Goal: Task Accomplishment & Management: Manage account settings

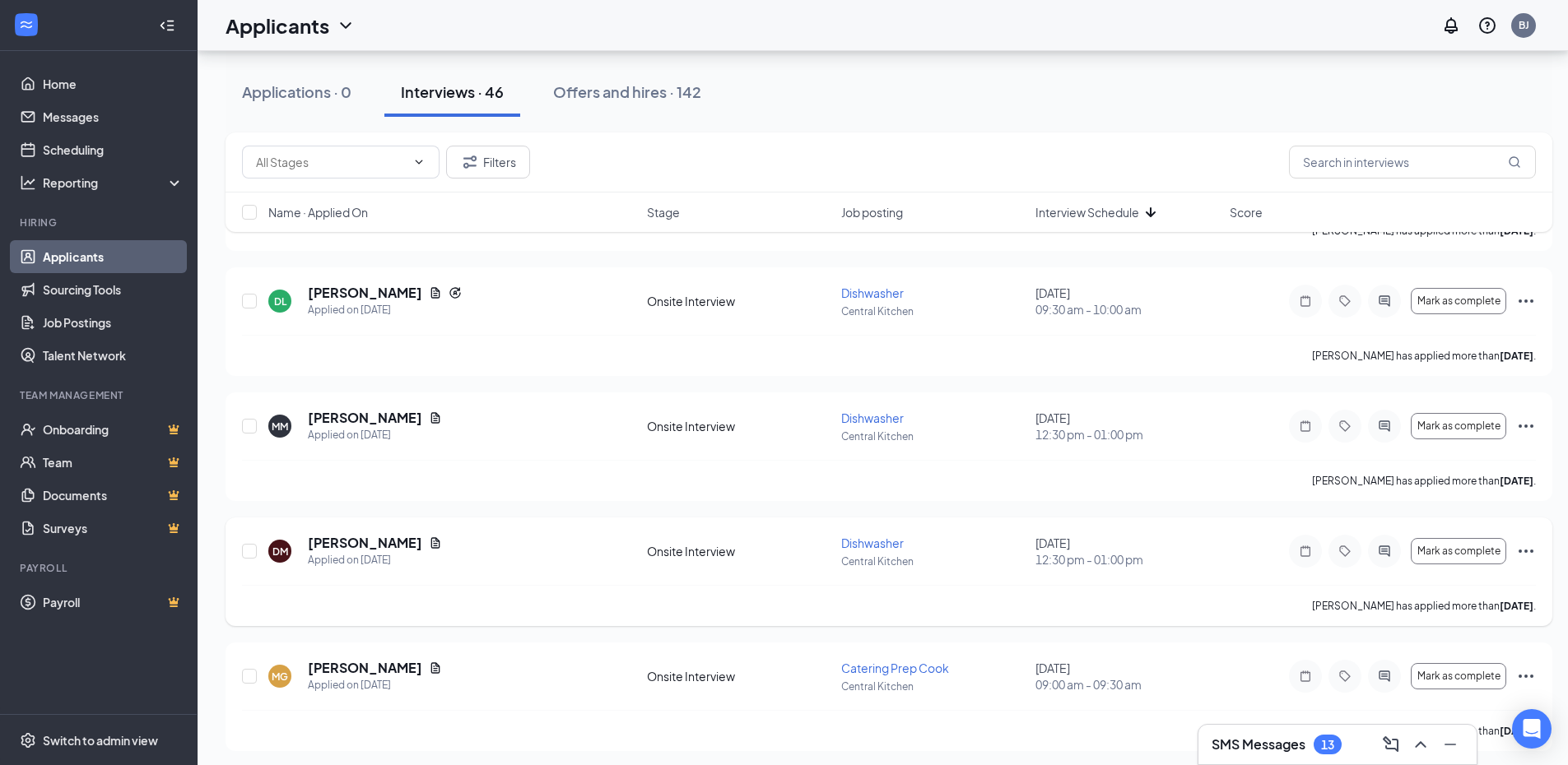
scroll to position [329, 0]
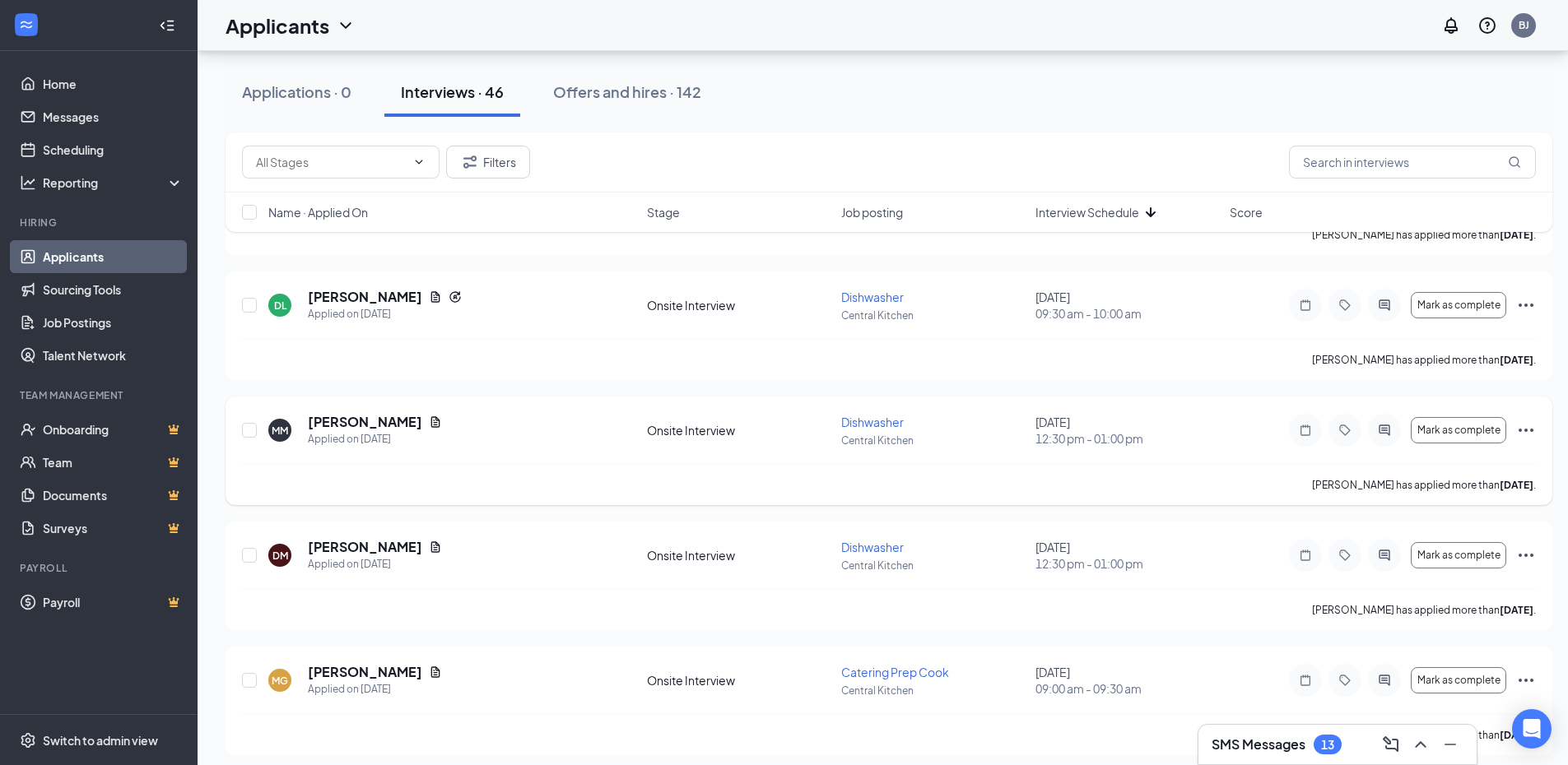
click at [1344, 497] on div "[PERSON_NAME] has applied more than [DATE] ." at bounding box center [889, 485] width 1294 height 41
click at [1014, 90] on div "Applications · 0 Interviews · 46 Offers and hires · 142" at bounding box center [889, 91] width 1327 height 50
click at [890, 88] on div "Applications · 0 Interviews · 46 Offers and hires · 142" at bounding box center [889, 91] width 1327 height 50
click at [893, 69] on div "Applications · 0 Interviews · 46 Offers and hires · 142" at bounding box center [889, 91] width 1327 height 50
drag, startPoint x: 966, startPoint y: 88, endPoint x: 1008, endPoint y: 62, distance: 49.4
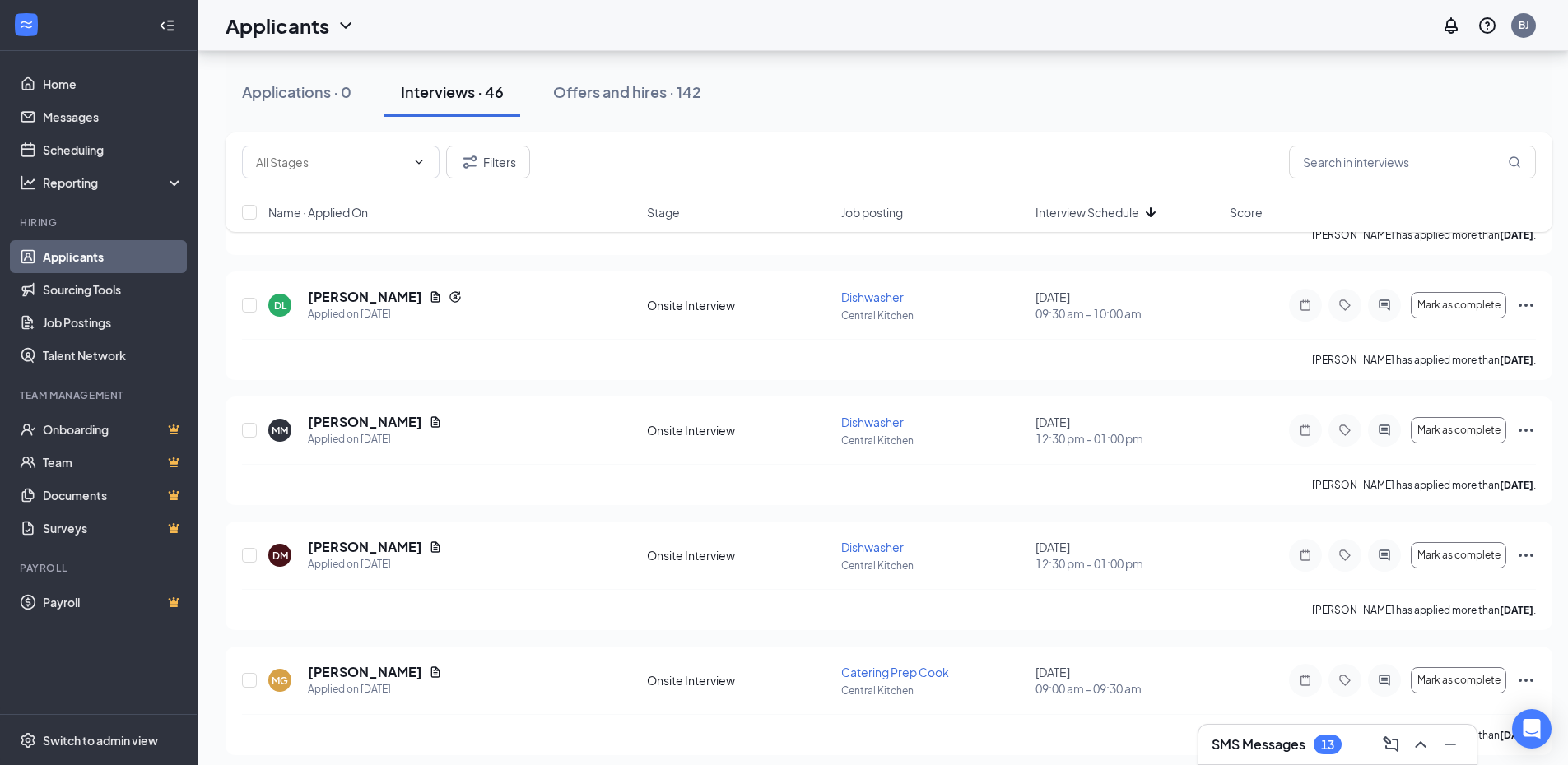
click at [969, 87] on div "Applications · 0 Interviews · 46 Offers and hires · 142" at bounding box center [889, 91] width 1327 height 50
drag, startPoint x: 1014, startPoint y: 18, endPoint x: 1015, endPoint y: 1, distance: 17.0
click at [1014, 18] on div "Applicants BJ" at bounding box center [883, 25] width 1370 height 51
click at [939, 88] on div "Applications · 0 Interviews · 46 Offers and hires · 142" at bounding box center [889, 91] width 1327 height 50
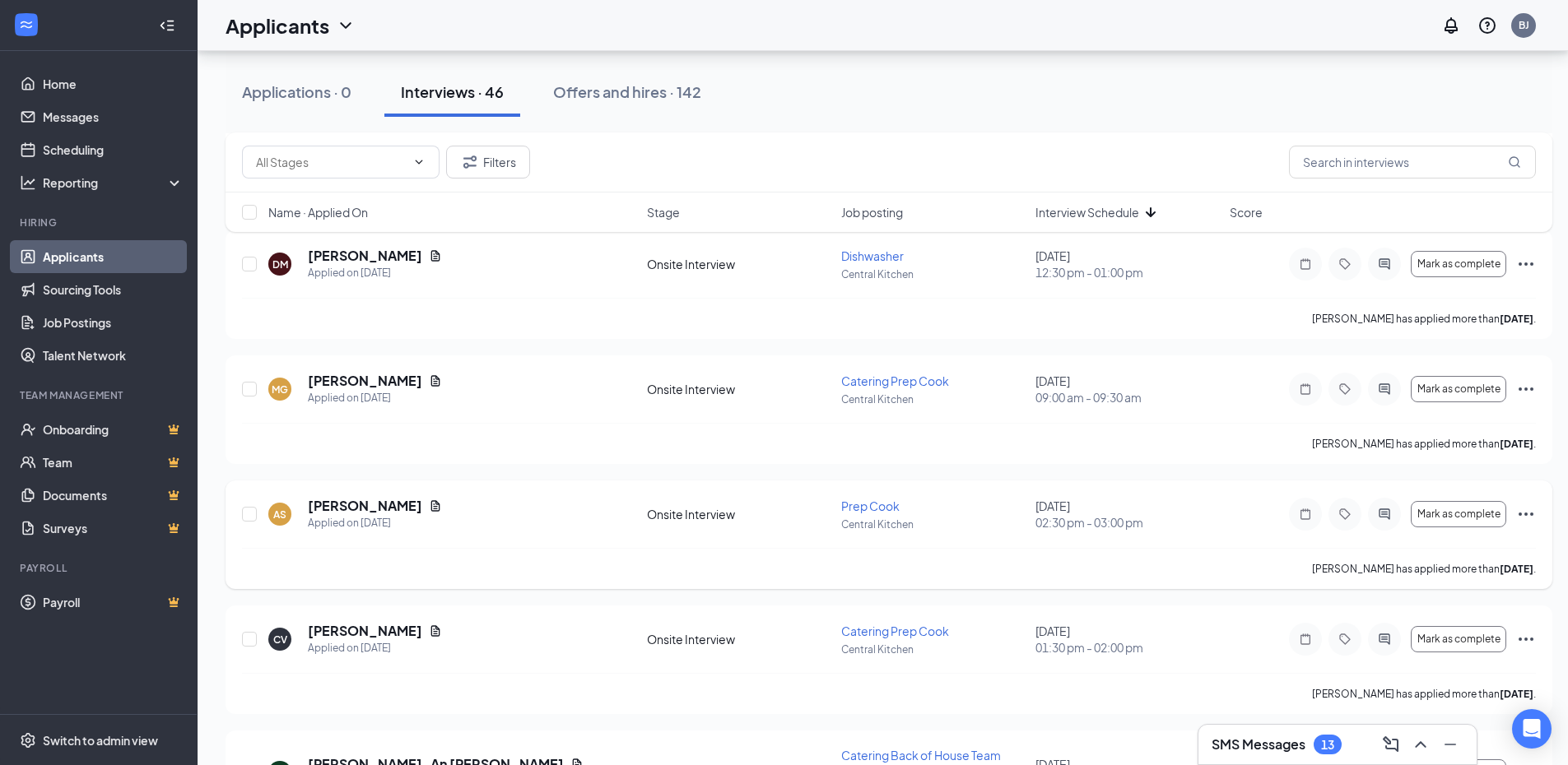
scroll to position [658, 0]
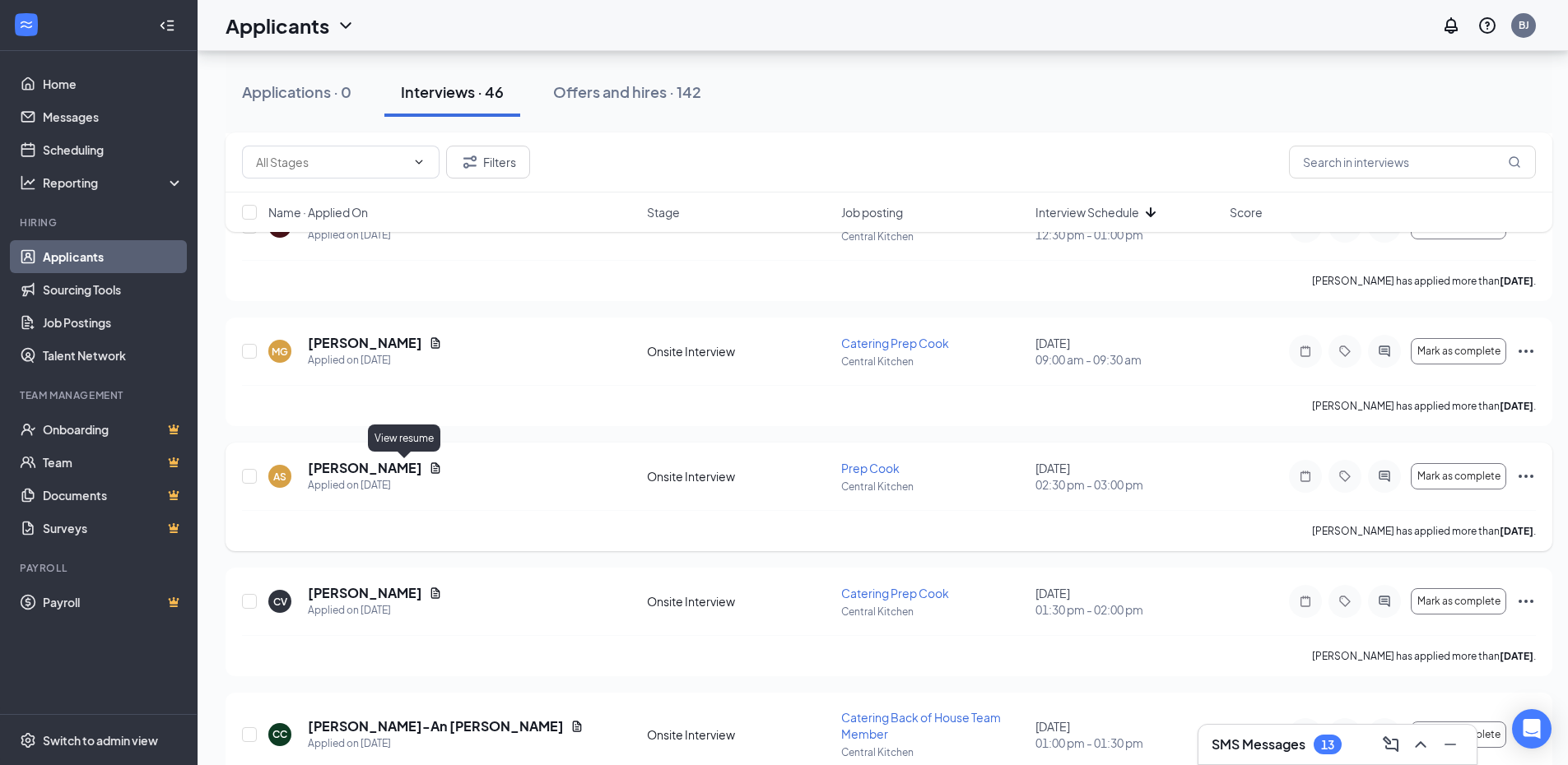
click at [431, 468] on icon "Document" at bounding box center [435, 467] width 9 height 11
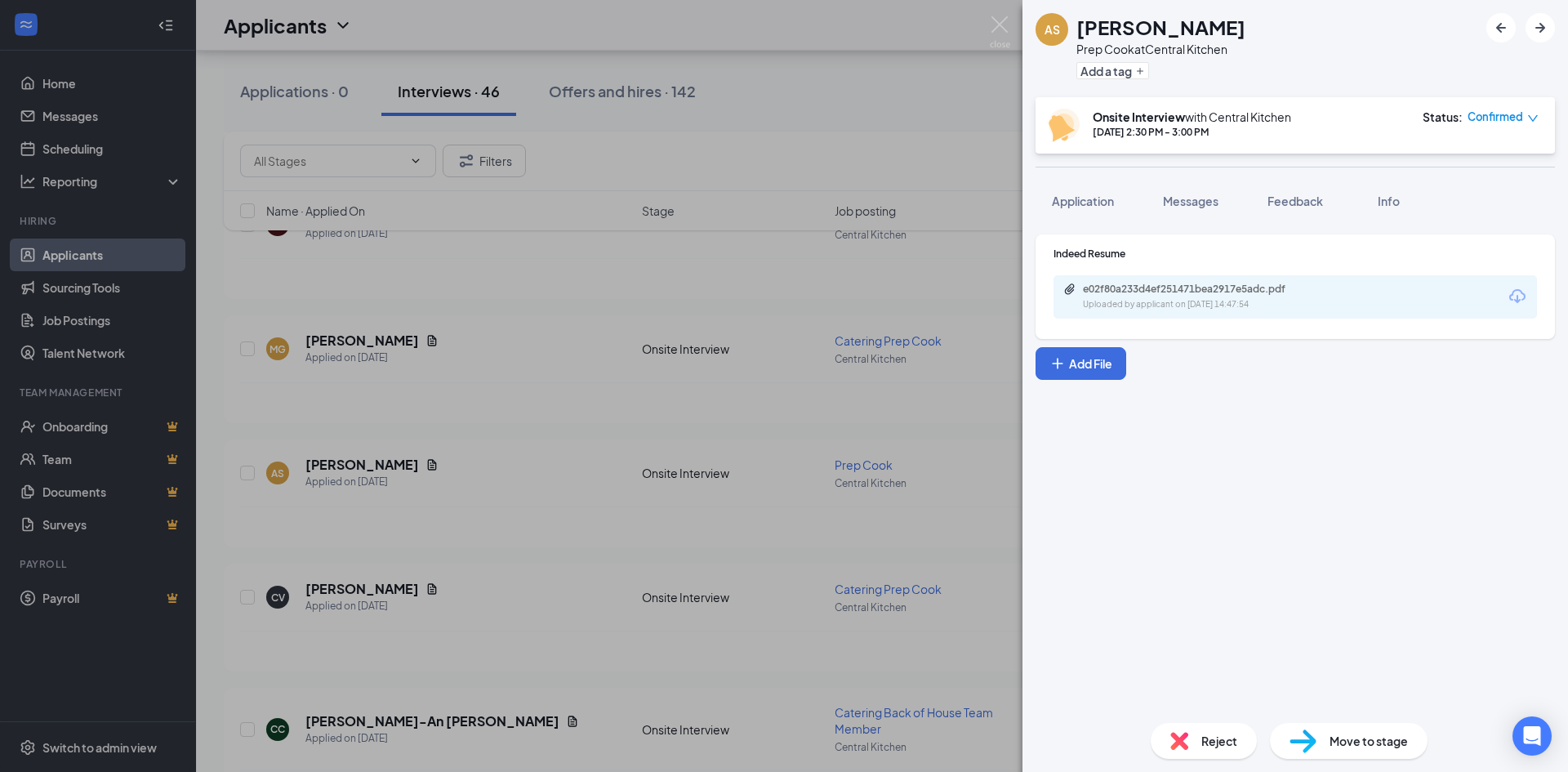
click at [1511, 298] on icon "Download" at bounding box center [1517, 296] width 16 height 14
drag, startPoint x: 1375, startPoint y: 34, endPoint x: 1448, endPoint y: 89, distance: 91.4
drag, startPoint x: 1448, startPoint y: 89, endPoint x: 1184, endPoint y: 50, distance: 266.9
click at [999, 24] on img at bounding box center [1000, 32] width 20 height 32
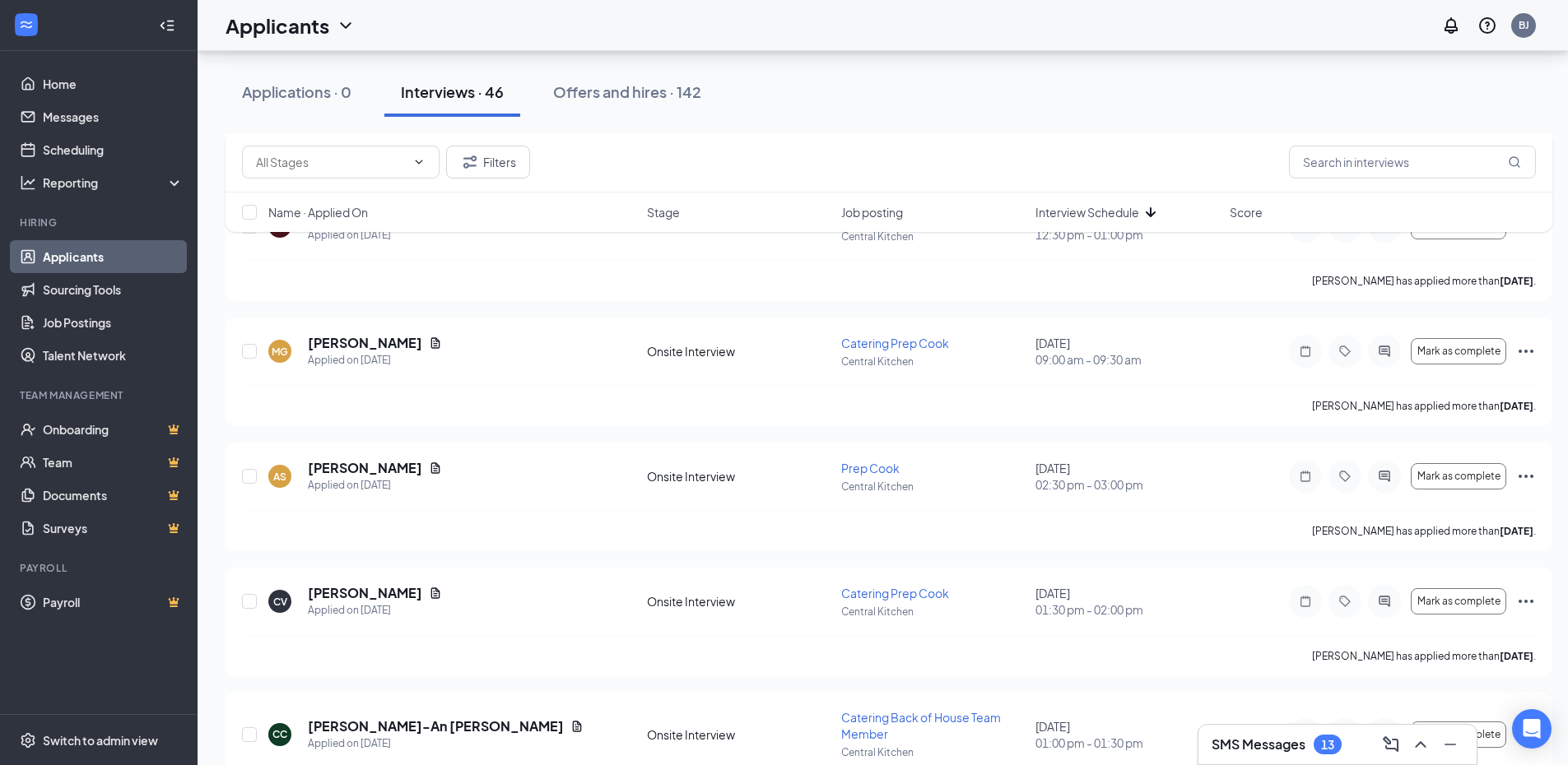
click at [1032, 94] on div "Applications · 0 Interviews · 46 Offers and hires · 142" at bounding box center [889, 91] width 1327 height 50
